Goal: Communication & Community: Ask a question

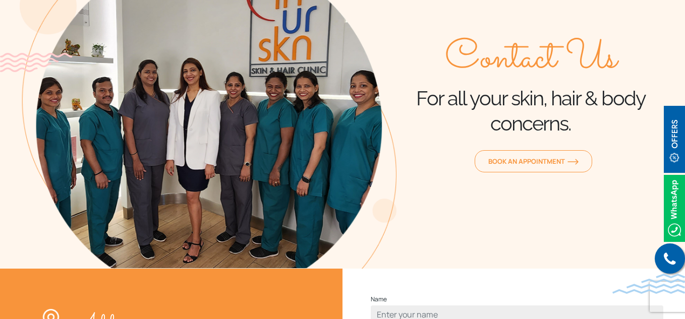
scroll to position [252, 0]
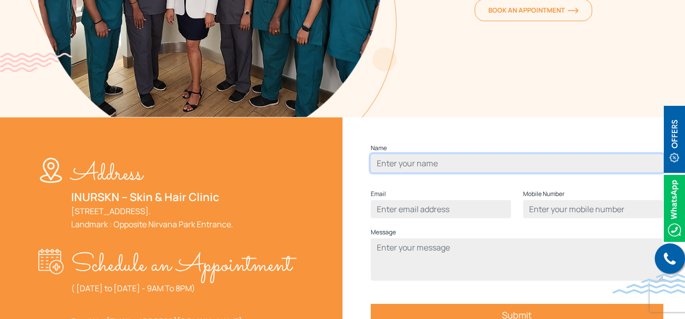
click at [418, 172] on input "Contact form" at bounding box center [517, 163] width 292 height 18
type input "test"
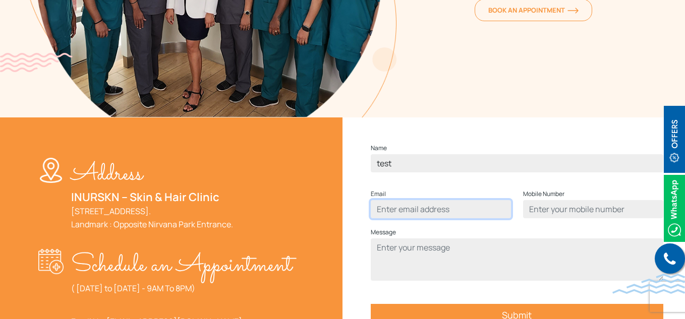
click at [425, 218] on input "Contact form" at bounding box center [441, 209] width 140 height 18
type input "[EMAIL_ADDRESS][DOMAIN_NAME]"
click at [553, 218] on input "Contact form" at bounding box center [593, 209] width 140 height 18
type input "8997161576"
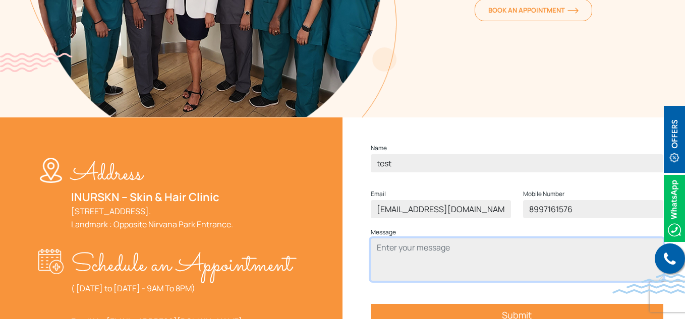
click at [437, 277] on textarea "Contact form" at bounding box center [517, 260] width 292 height 42
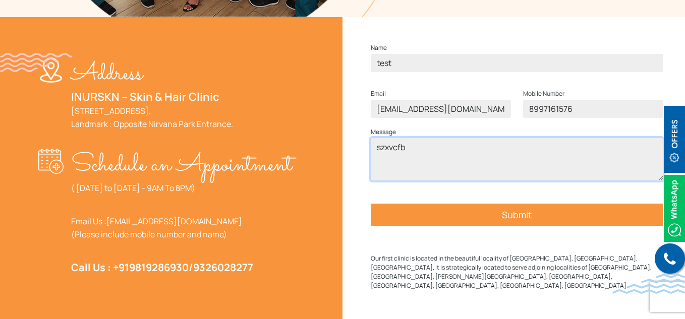
scroll to position [353, 0]
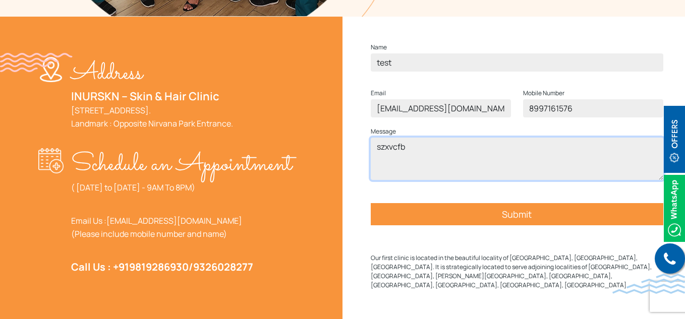
type textarea "szxvcfb"
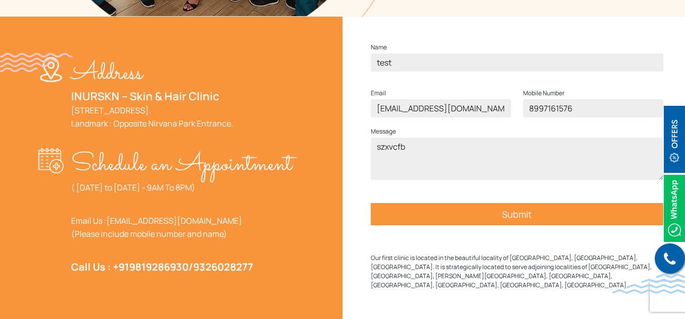
click at [476, 225] on input "Submit" at bounding box center [517, 214] width 292 height 22
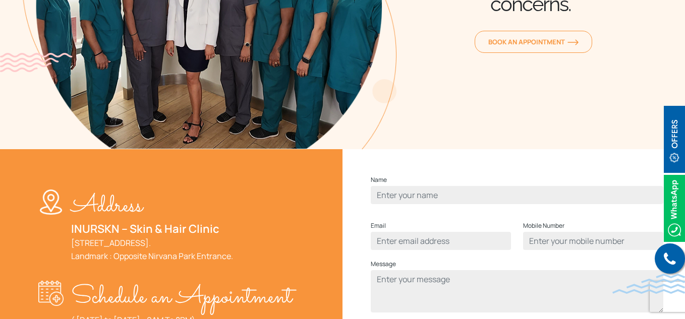
scroll to position [252, 0]
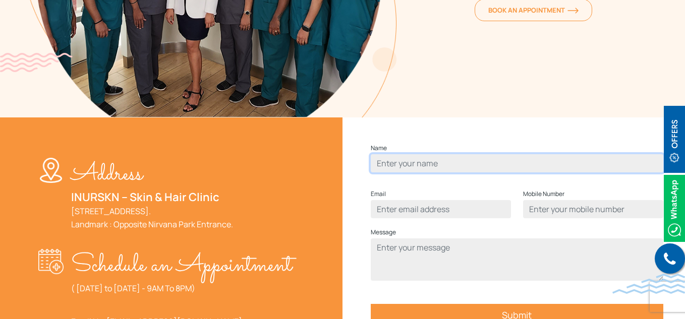
click at [416, 172] on input "Contact form" at bounding box center [517, 163] width 292 height 18
type input "test"
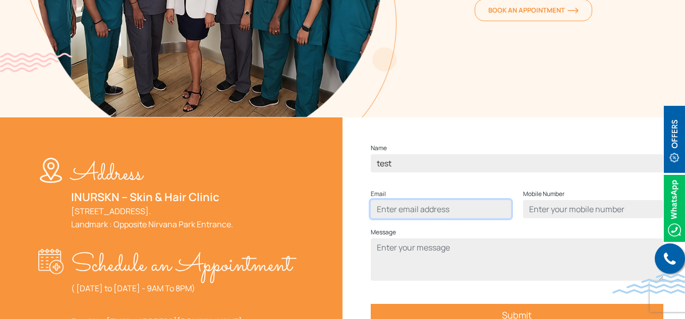
click at [436, 218] on input "Contact form" at bounding box center [441, 209] width 140 height 18
type input "[EMAIL_ADDRESS][DOMAIN_NAME]"
click at [570, 218] on input "Contact form" at bounding box center [593, 209] width 140 height 18
type input "8997161576"
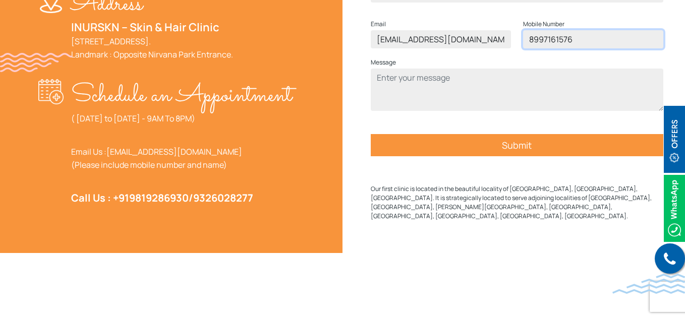
scroll to position [454, 0]
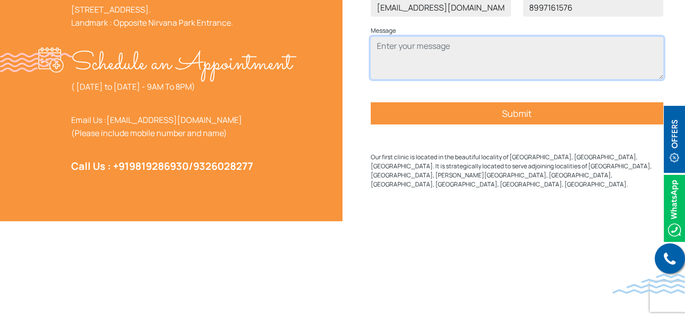
click at [457, 67] on textarea "Contact form" at bounding box center [517, 58] width 292 height 42
type textarea "Zdv"
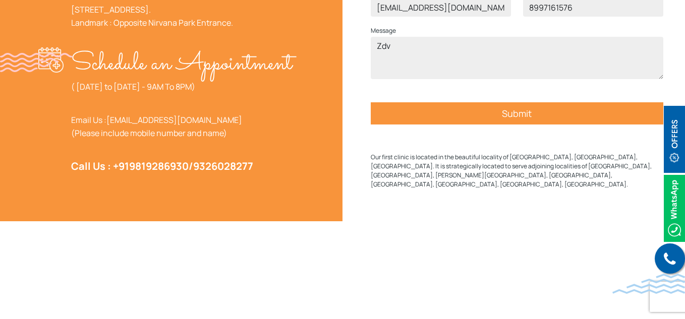
click at [488, 125] on input "Submit" at bounding box center [517, 113] width 292 height 22
